Goal: Task Accomplishment & Management: Manage account settings

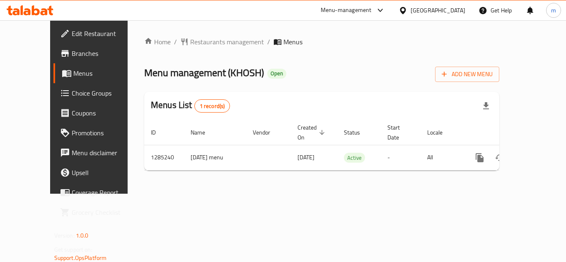
click at [72, 90] on span "Choice Groups" at bounding box center [105, 93] width 66 height 10
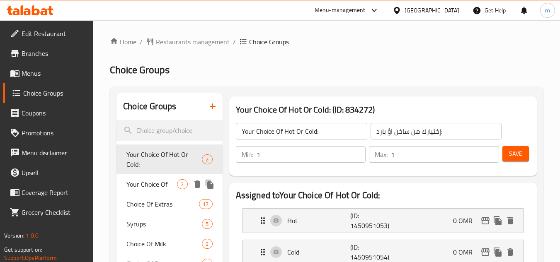
click at [167, 179] on span "Your Choice Of" at bounding box center [151, 184] width 51 height 10
type input "Your Choice Of"
type input "اختيارك من"
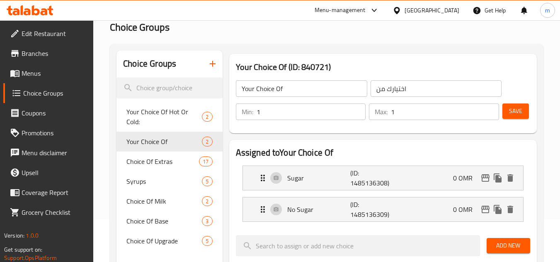
scroll to position [83, 0]
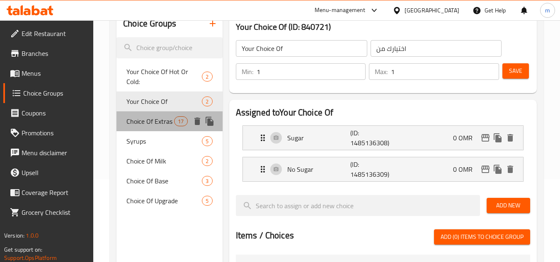
click at [151, 111] on div "Choice Of Extras 17" at bounding box center [169, 121] width 106 height 20
type input "Choice Of Extras"
type input "اختيار الإضافات"
type input "0"
type input "6"
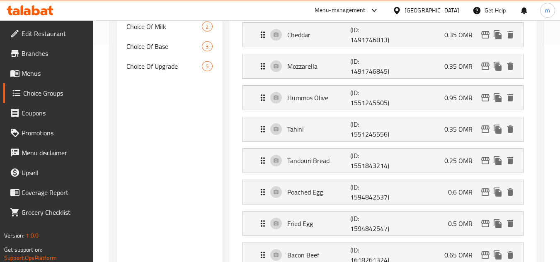
scroll to position [41, 0]
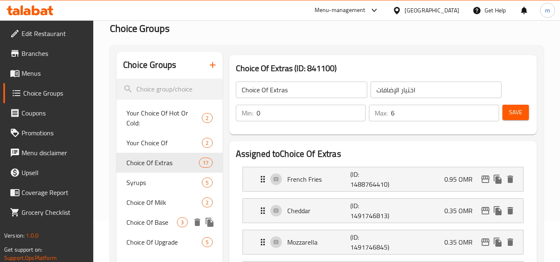
click at [156, 217] on span "Choice Of Base" at bounding box center [151, 222] width 51 height 10
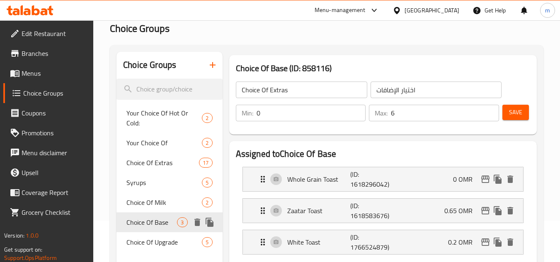
type input "Choice Of Base"
type input "اختيار قاعدة"
type input "1"
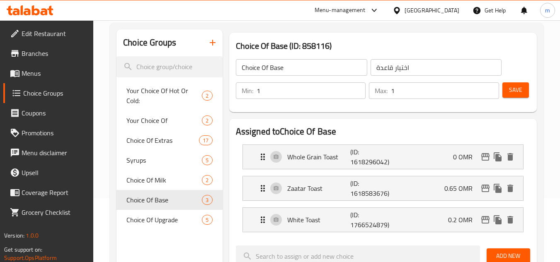
scroll to position [83, 0]
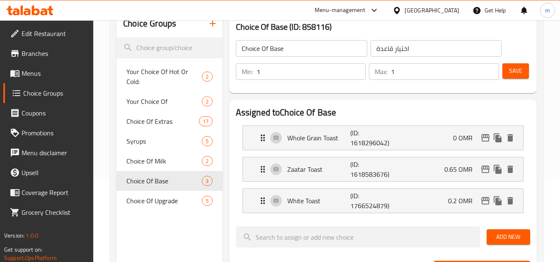
click at [43, 34] on span "Edit Restaurant" at bounding box center [54, 34] width 65 height 10
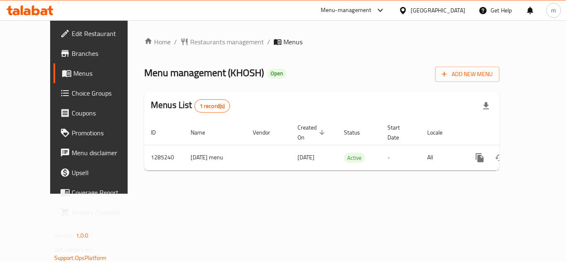
click at [73, 76] on span "Menus" at bounding box center [105, 73] width 65 height 10
click at [62, 70] on icon at bounding box center [67, 73] width 10 height 10
click at [73, 71] on span "Menus" at bounding box center [105, 73] width 65 height 10
click at [48, 9] on icon at bounding box center [50, 11] width 6 height 10
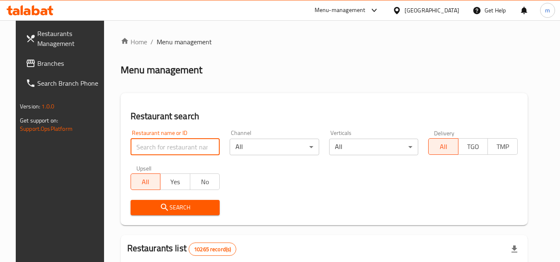
paste input "721226"
type input "721226"
click at [65, 67] on span "Branches" at bounding box center [69, 63] width 65 height 10
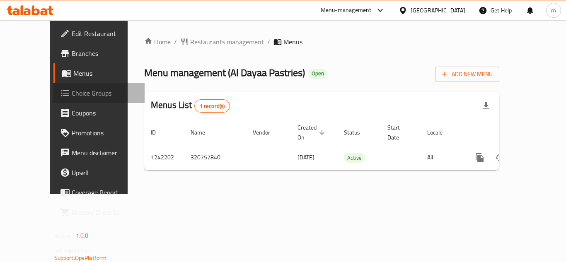
click at [72, 88] on span "Choice Groups" at bounding box center [105, 93] width 66 height 10
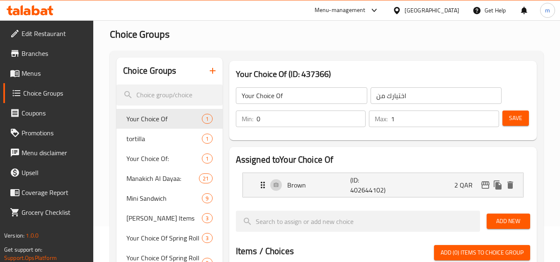
scroll to position [83, 0]
